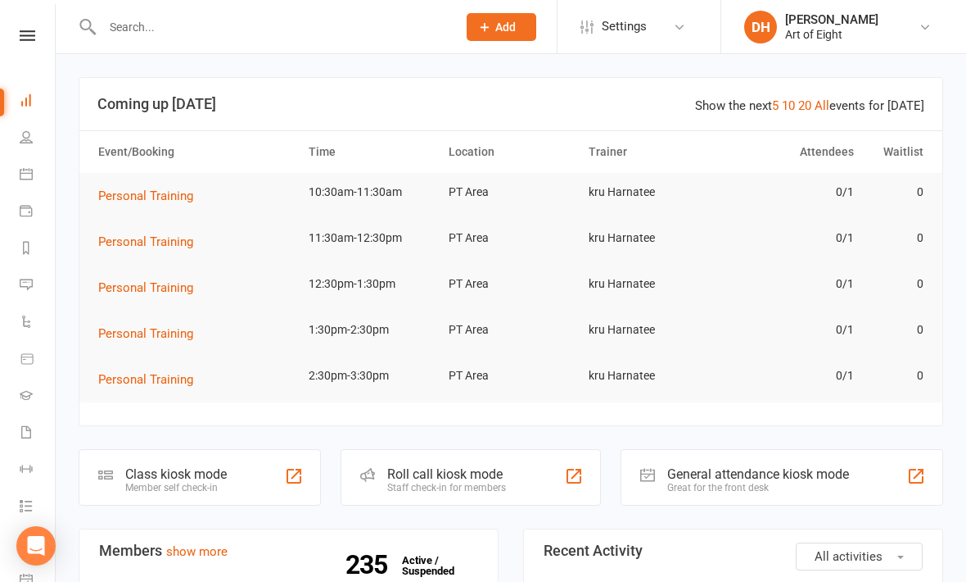
click at [143, 449] on div "Class kiosk mode Member self check-in" at bounding box center [200, 477] width 242 height 57
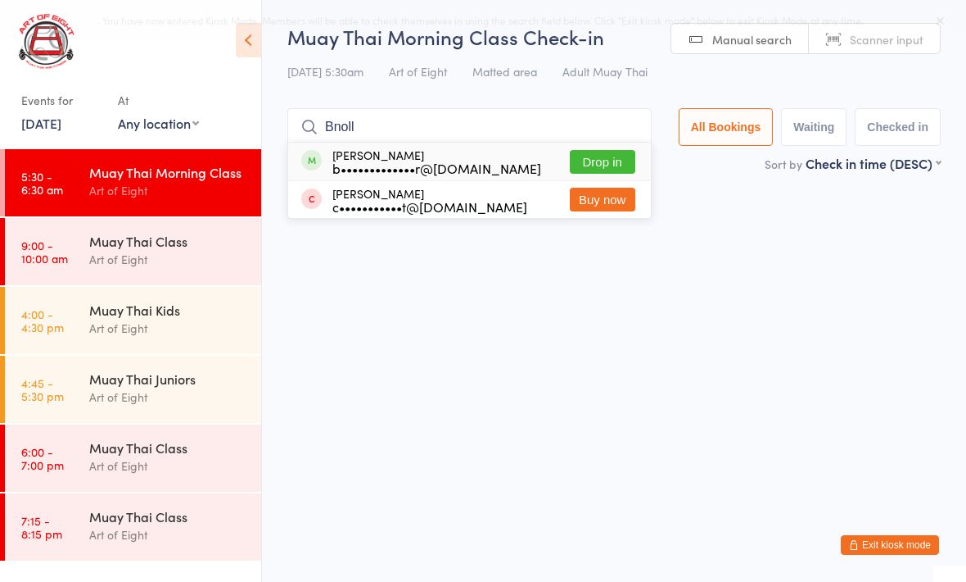
type input "Bnoll"
click at [595, 173] on button "Drop in" at bounding box center [603, 162] width 66 height 24
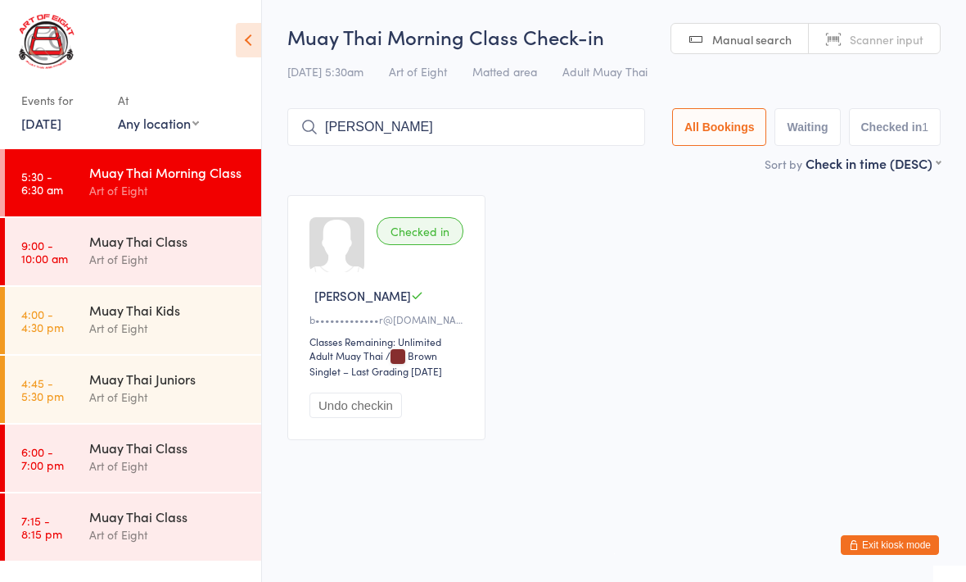
type input "Melling"
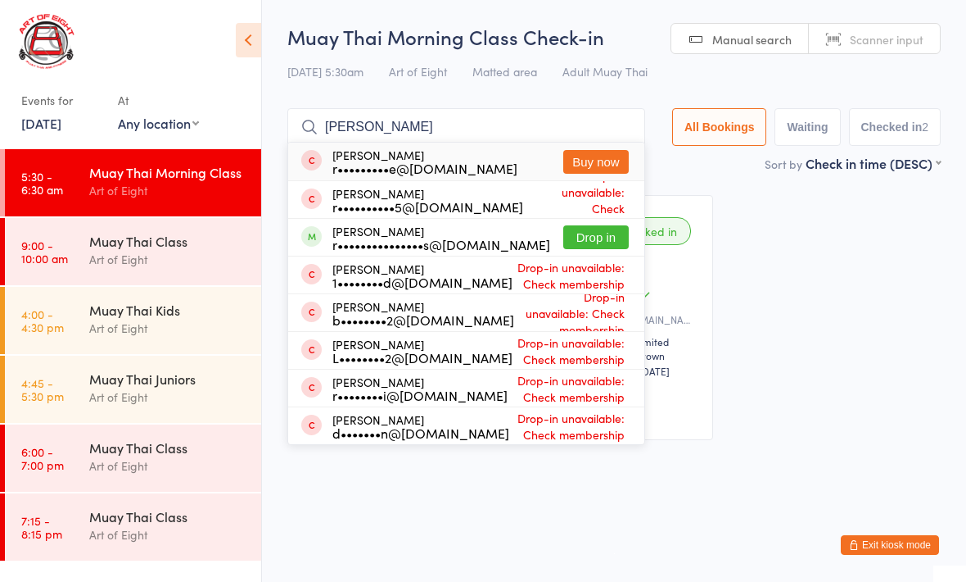
type input "[PERSON_NAME]"
click at [585, 235] on button "Drop in" at bounding box center [596, 237] width 66 height 24
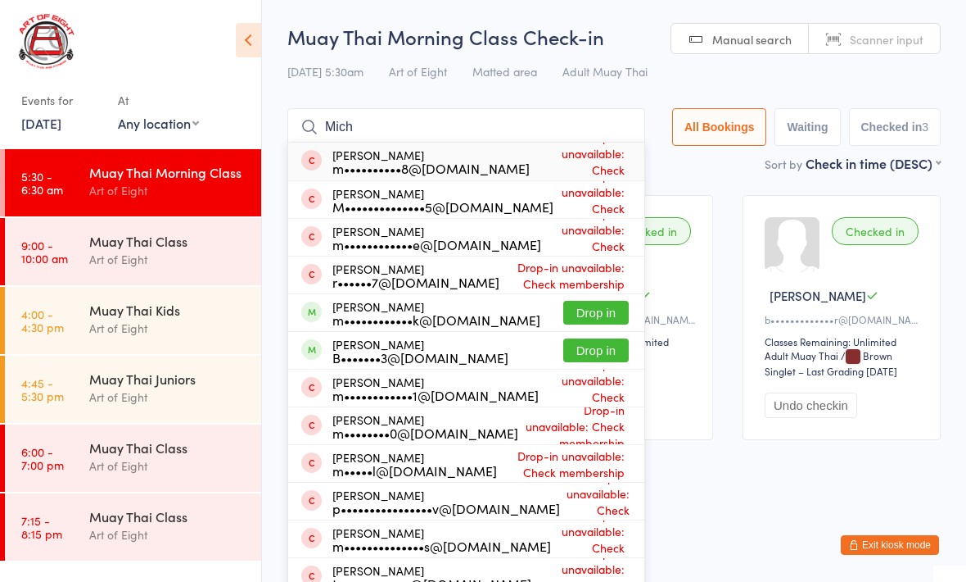
type input "Mich"
click at [598, 312] on button "Drop in" at bounding box center [596, 313] width 66 height 24
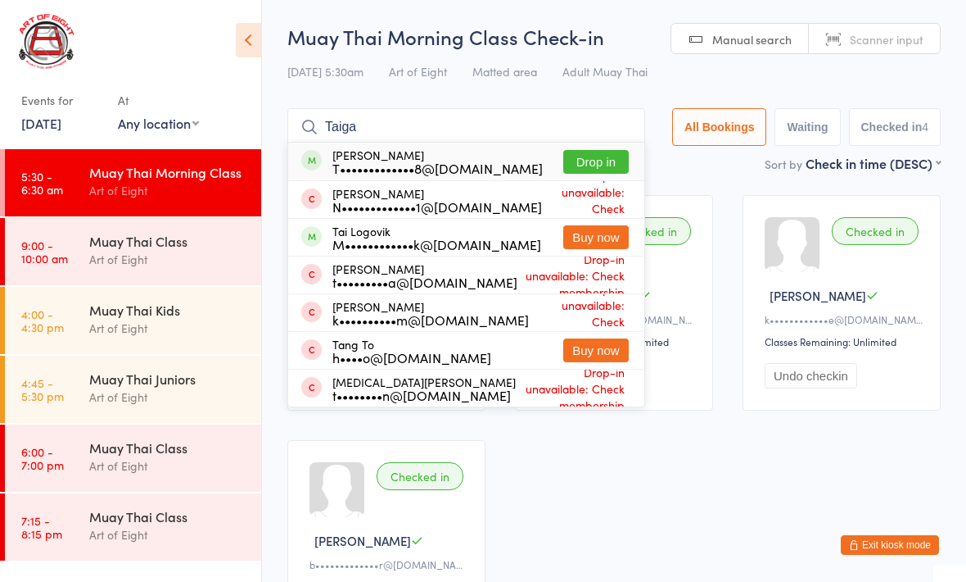
type input "Taiga"
click at [591, 157] on button "Drop in" at bounding box center [596, 162] width 66 height 24
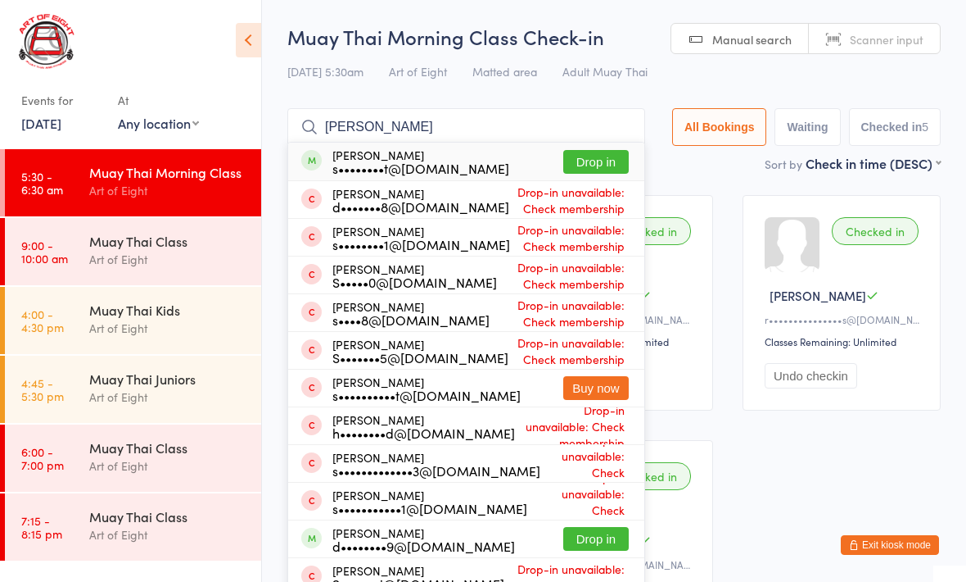
type input "[PERSON_NAME]"
click at [592, 167] on button "Drop in" at bounding box center [596, 162] width 66 height 24
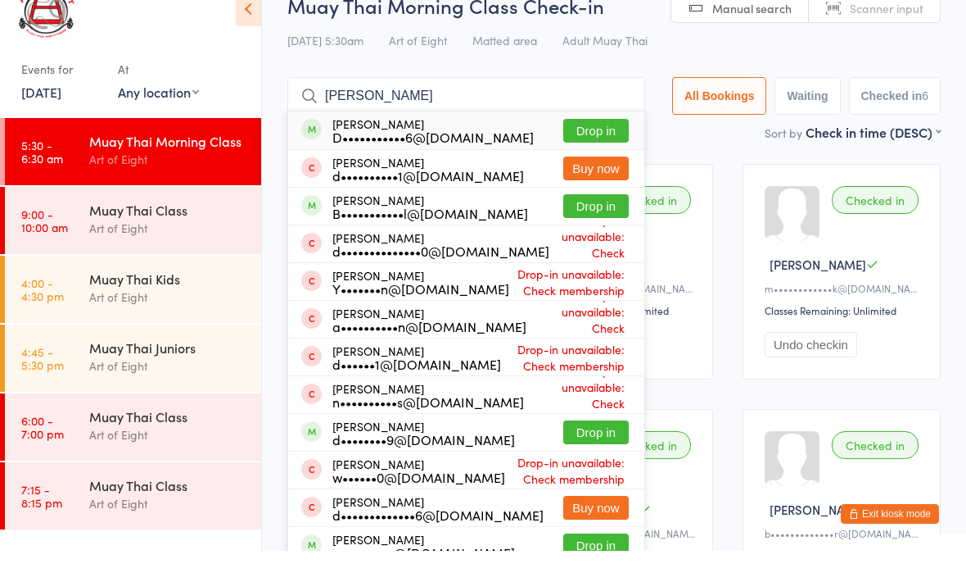
type input "[PERSON_NAME]"
click at [574, 451] on button "Drop in" at bounding box center [596, 463] width 66 height 24
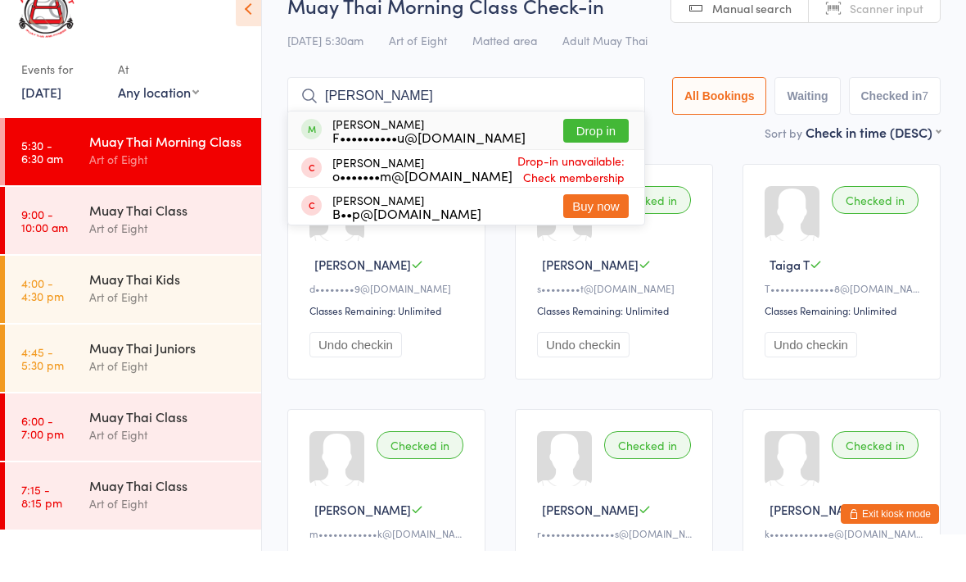
type input "[PERSON_NAME]"
click at [580, 143] on div "[PERSON_NAME] F••••••••••u@[DOMAIN_NAME] Drop in" at bounding box center [466, 162] width 356 height 38
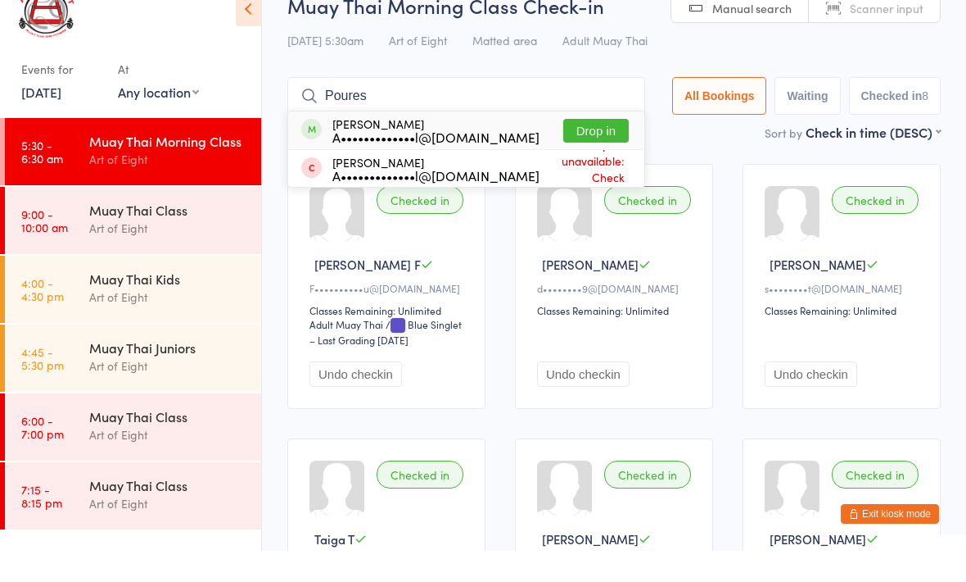
type input "Poures"
click at [585, 150] on button "Drop in" at bounding box center [596, 162] width 66 height 24
